Goal: Navigation & Orientation: Find specific page/section

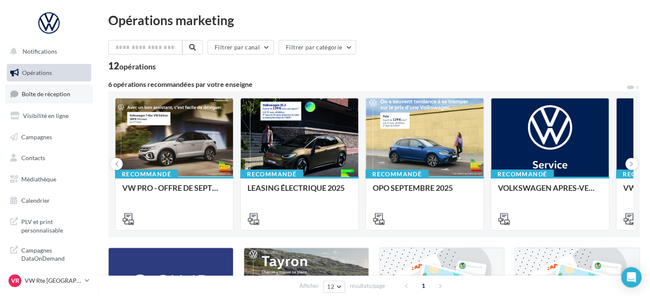
click at [60, 97] on span "Boîte de réception" at bounding box center [46, 93] width 49 height 7
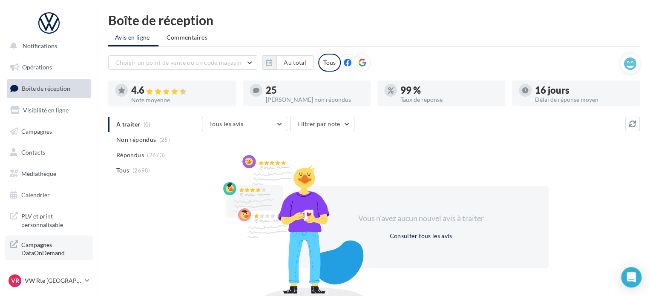
scroll to position [7, 0]
click at [53, 280] on p "VW Rte [GEOGRAPHIC_DATA]" at bounding box center [53, 280] width 57 height 9
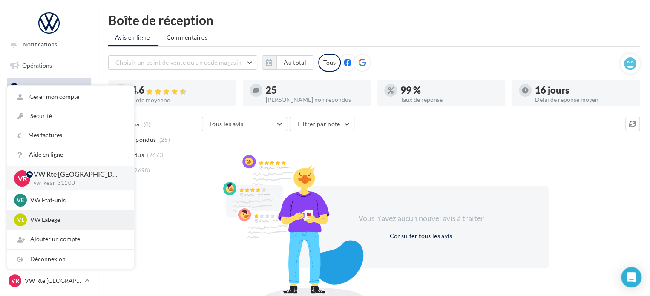
click at [69, 223] on p "VW Labège" at bounding box center [77, 220] width 94 height 9
